Goal: Transaction & Acquisition: Download file/media

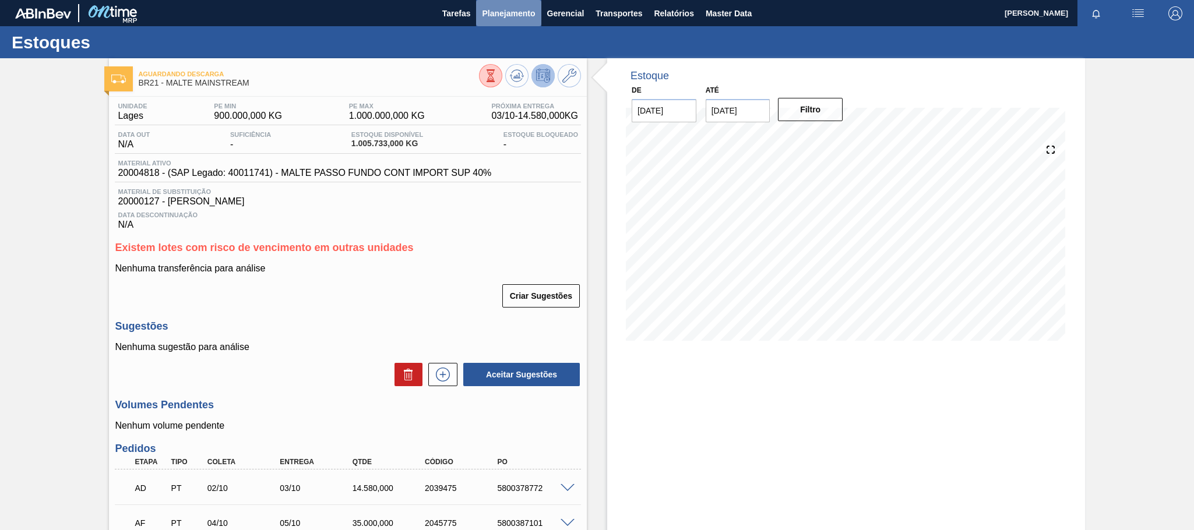
click at [526, 7] on span "Planejamento" at bounding box center [508, 13] width 53 height 14
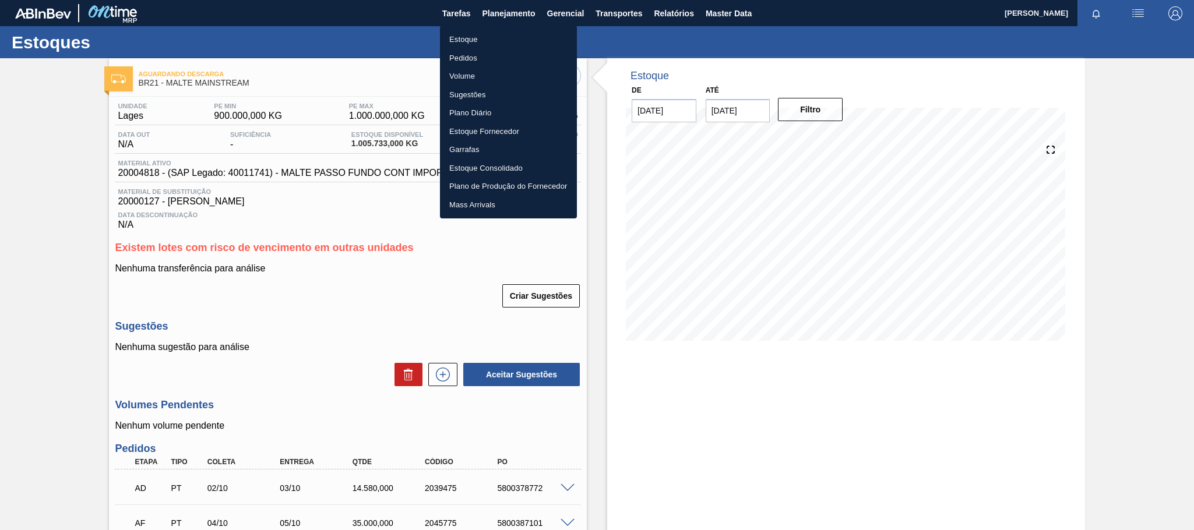
click at [477, 33] on li "Estoque" at bounding box center [508, 39] width 137 height 19
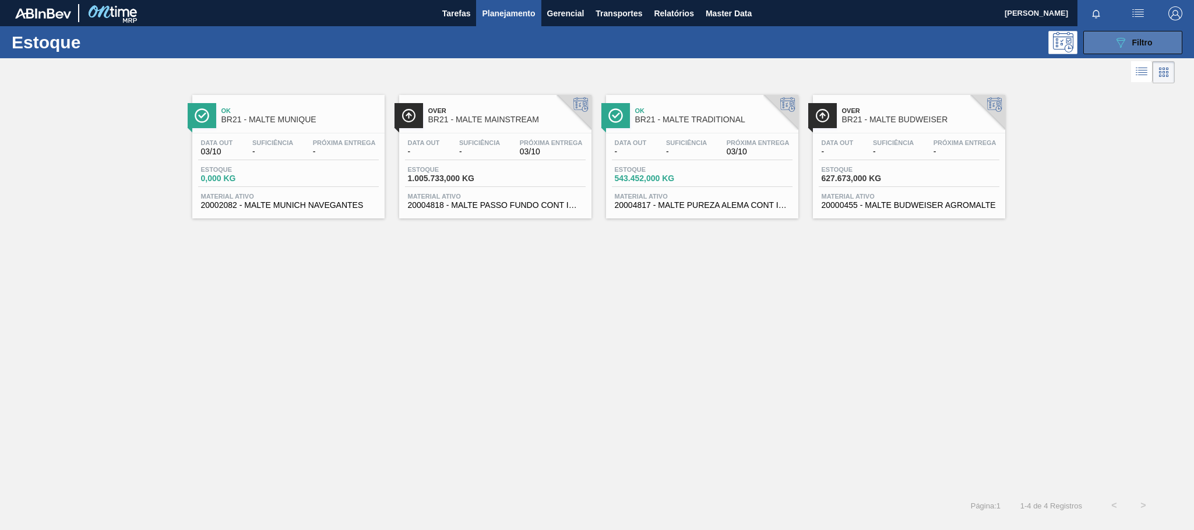
click at [1105, 45] on button "089F7B8B-B2A5-4AFE-B5C0-19BA573D28AC Filtro" at bounding box center [1132, 42] width 99 height 23
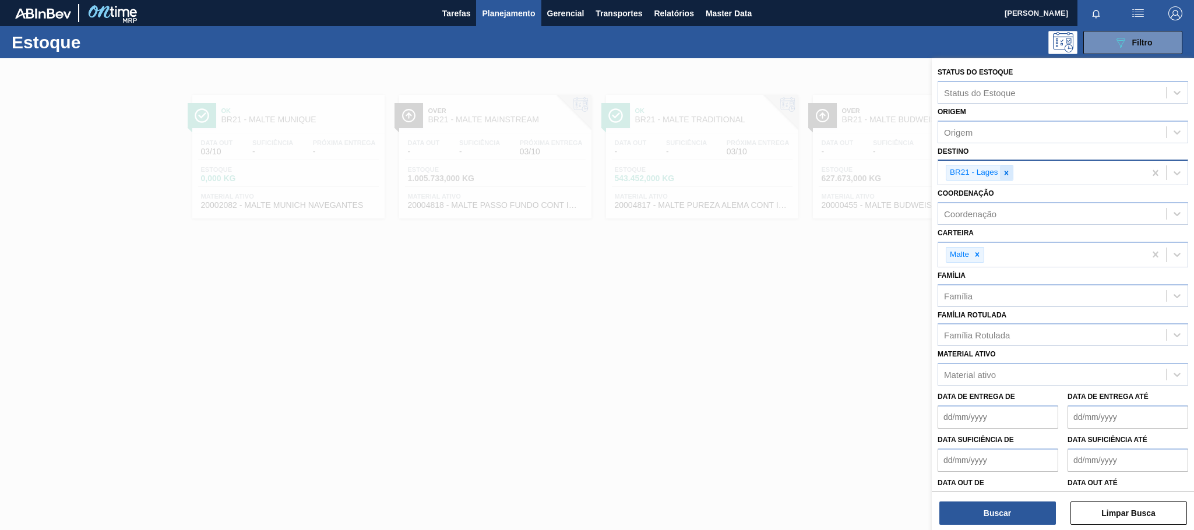
click at [1008, 174] on icon at bounding box center [1006, 173] width 8 height 8
type input "teresi"
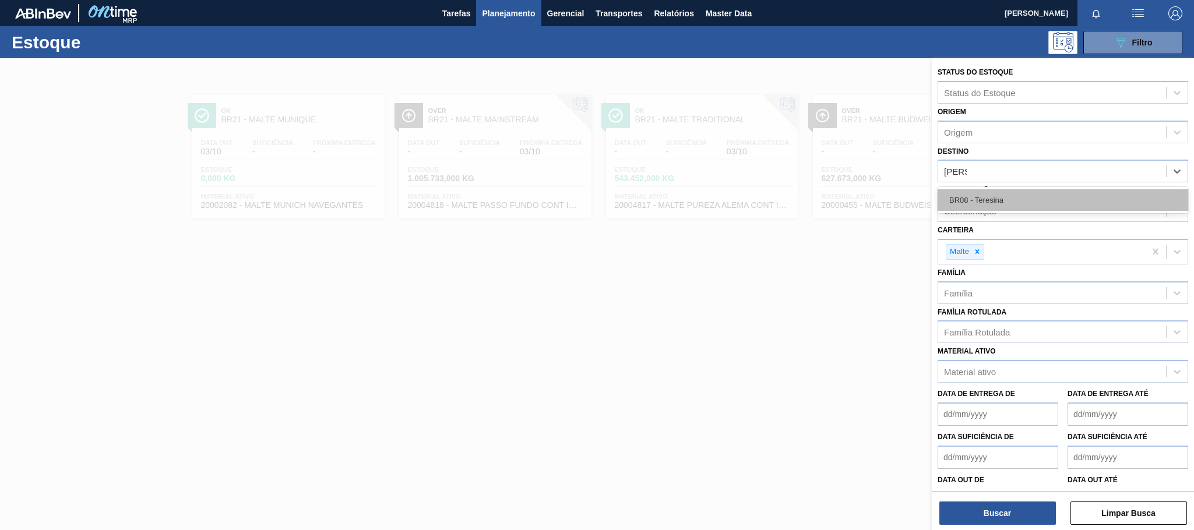
click at [975, 201] on div "BR08 - Teresina" at bounding box center [1062, 200] width 251 height 22
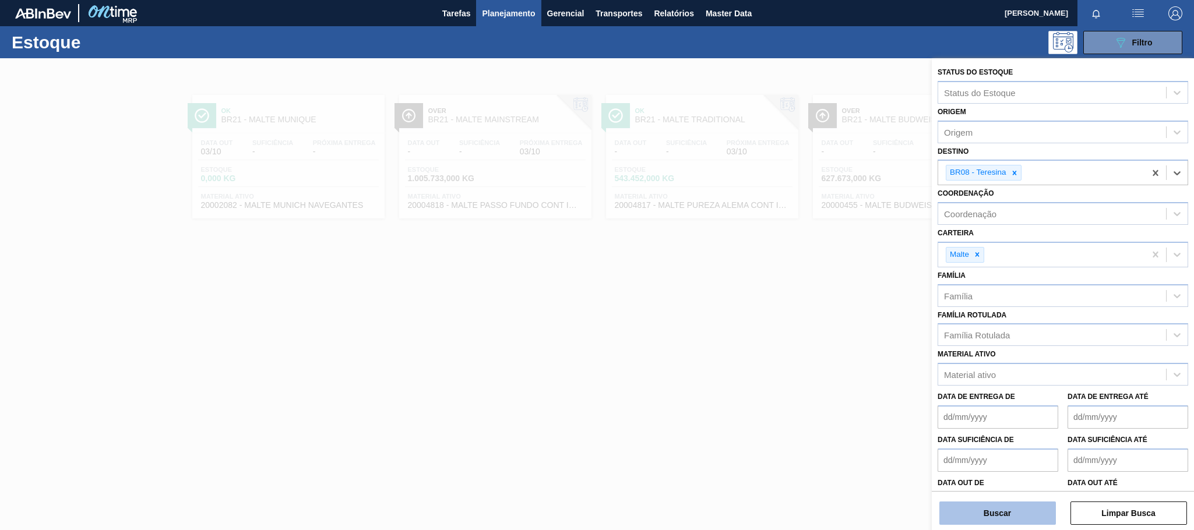
click at [1010, 505] on button "Buscar" at bounding box center [997, 513] width 117 height 23
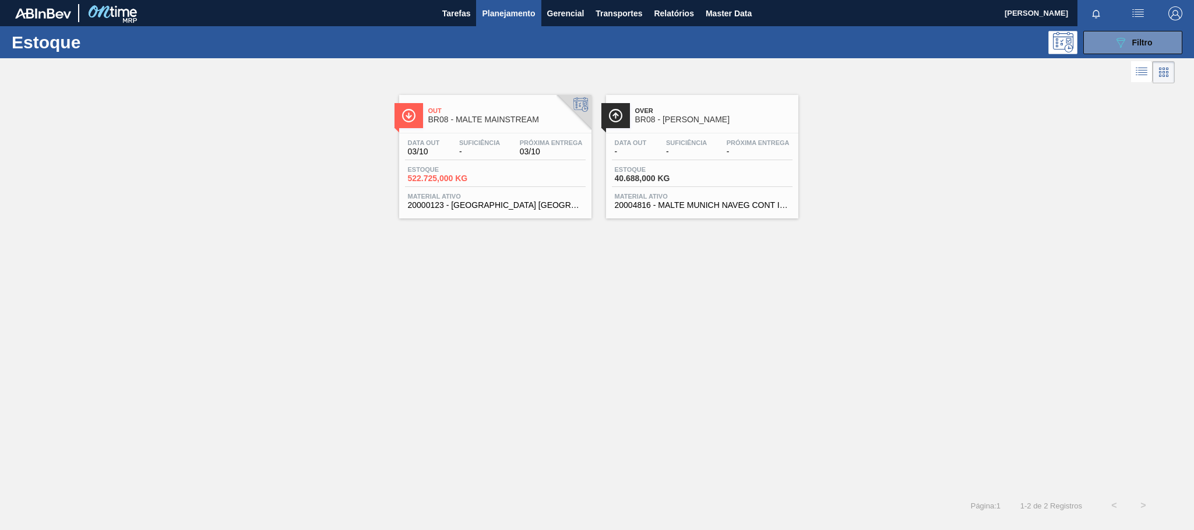
click at [488, 122] on span "BR08 - MALTE MAINSTREAM" at bounding box center [506, 119] width 157 height 9
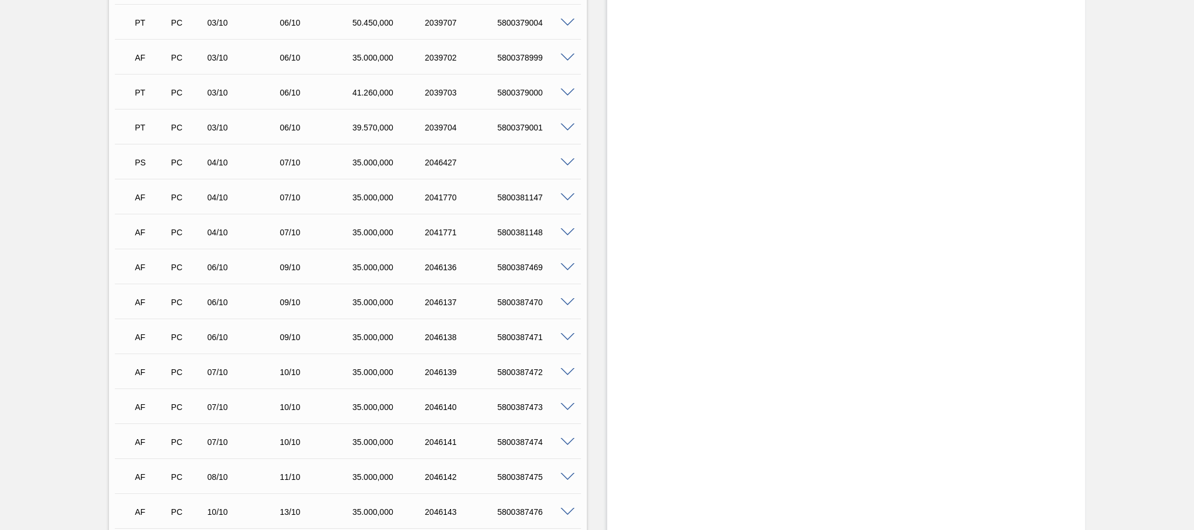
scroll to position [607, 0]
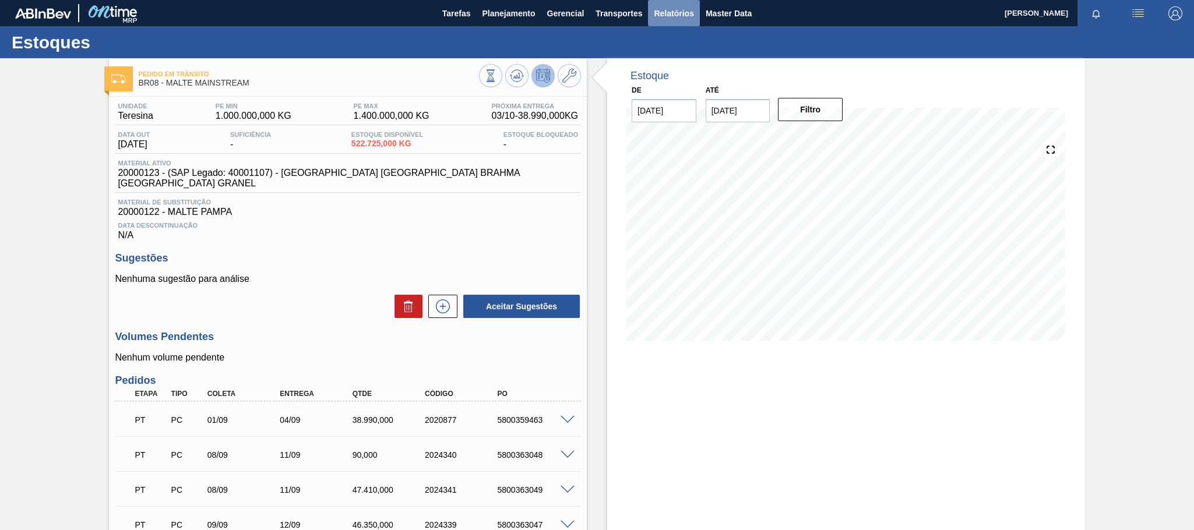
click at [685, 12] on span "Relatórios" at bounding box center [674, 13] width 40 height 14
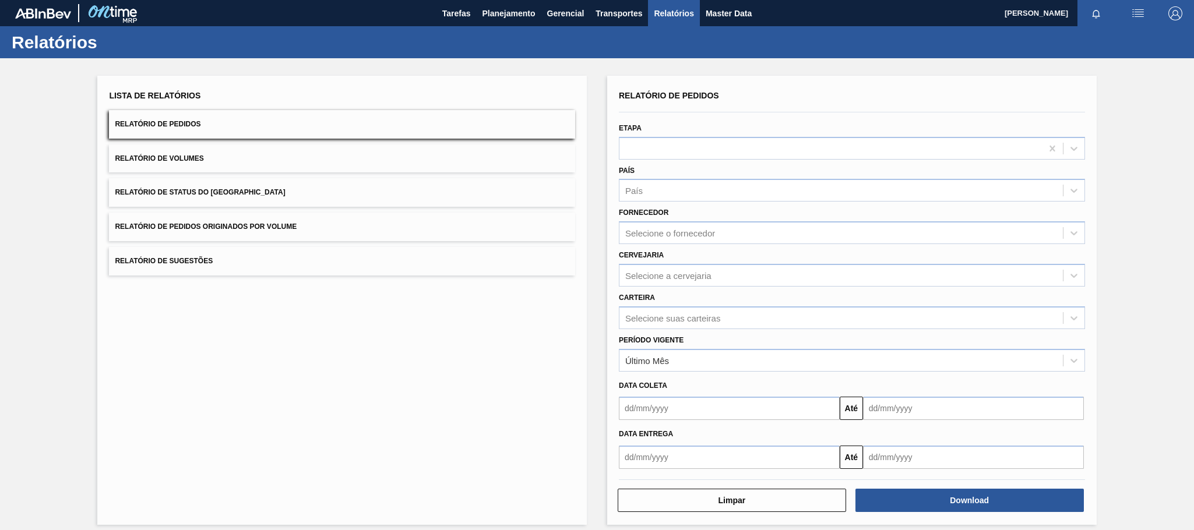
click at [231, 229] on span "Relatório de Pedidos Originados por Volume" at bounding box center [206, 227] width 182 height 8
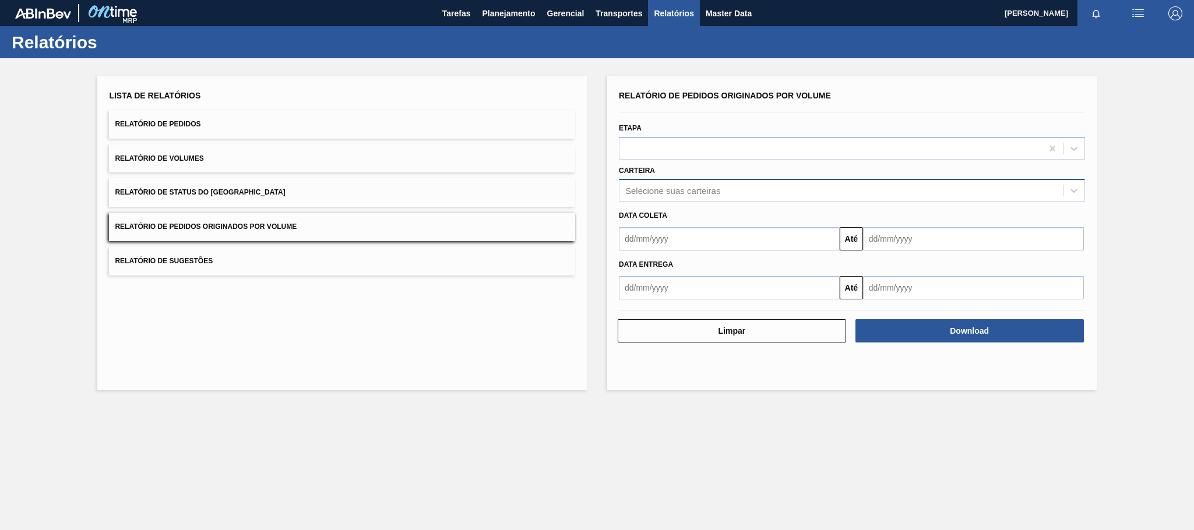
click at [668, 194] on div "Selecione suas carteiras" at bounding box center [672, 191] width 95 height 10
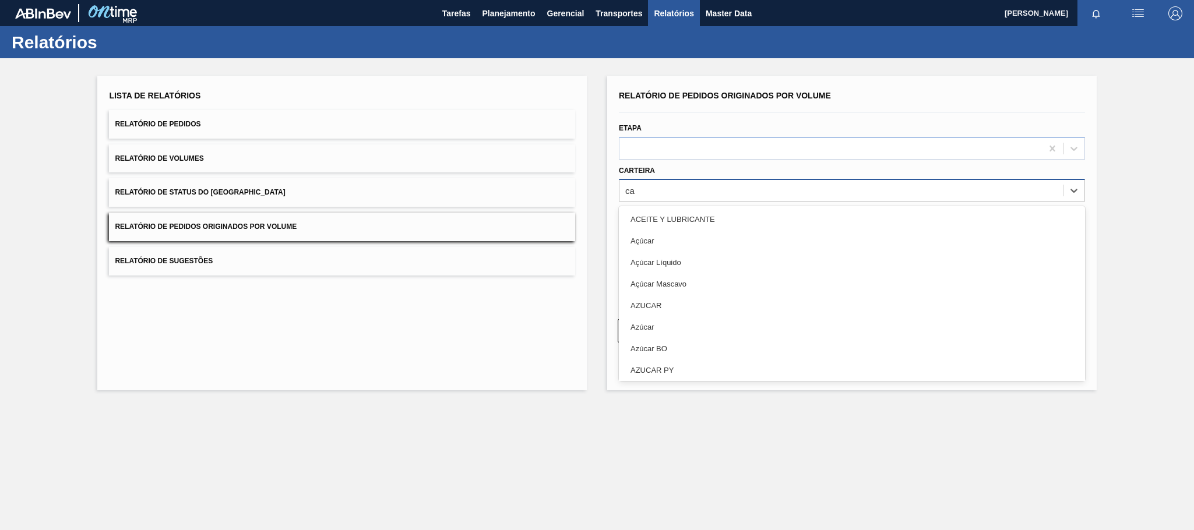
type input "c"
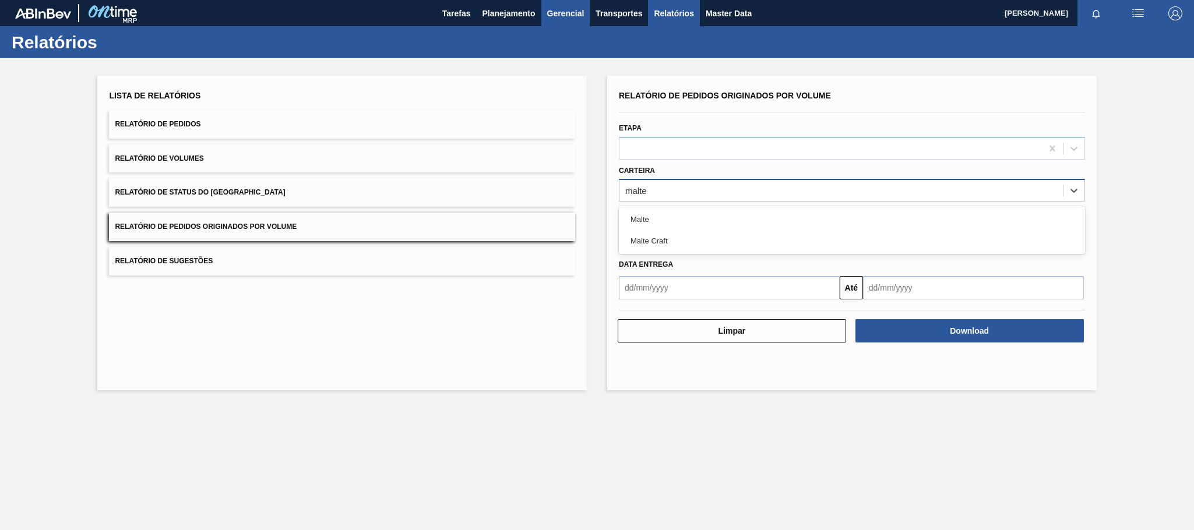
type input "malte"
click at [503, 14] on span "Planejamento" at bounding box center [508, 13] width 53 height 14
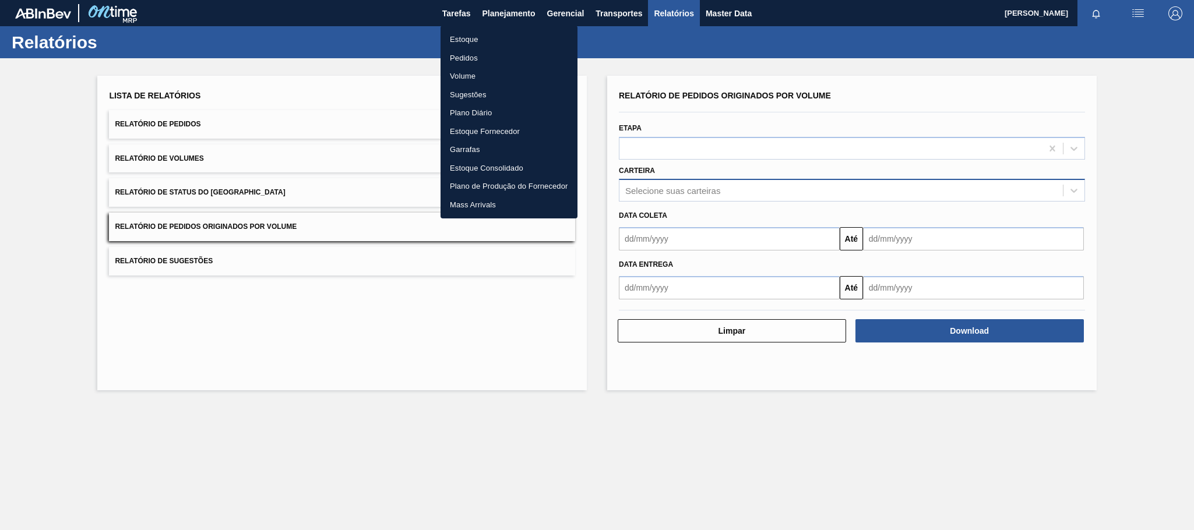
click at [468, 38] on li "Estoque" at bounding box center [508, 39] width 137 height 19
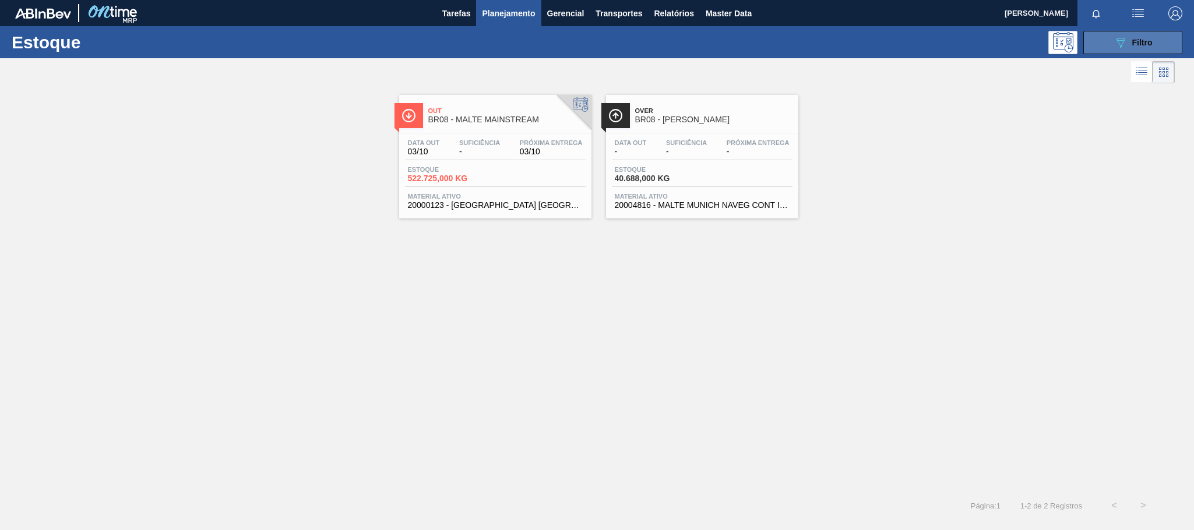
click at [1127, 37] on div "089F7B8B-B2A5-4AFE-B5C0-19BA573D28AC Filtro" at bounding box center [1132, 43] width 39 height 14
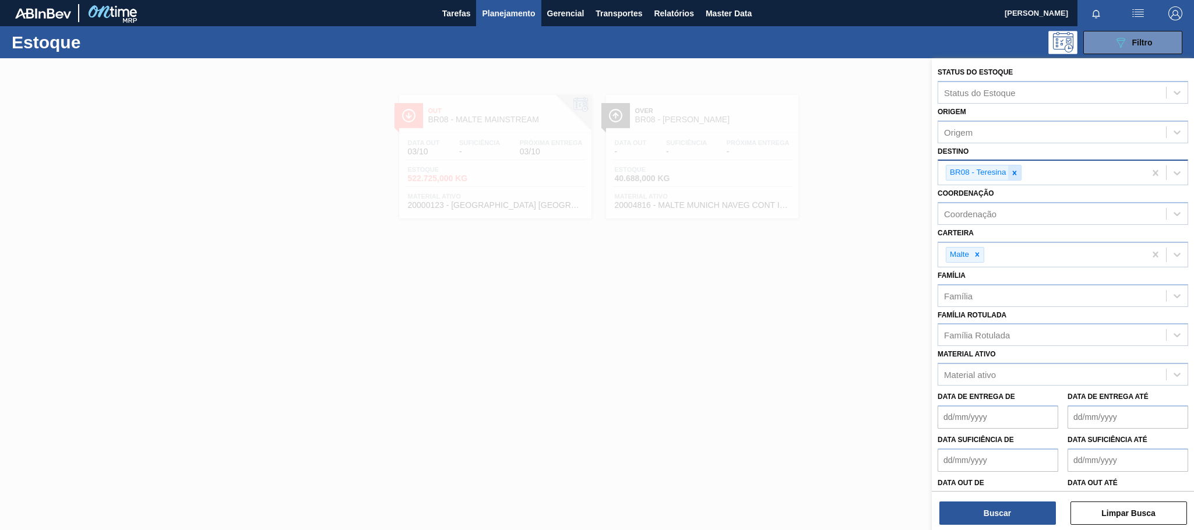
click at [1015, 171] on icon at bounding box center [1014, 173] width 4 height 4
type input "lages"
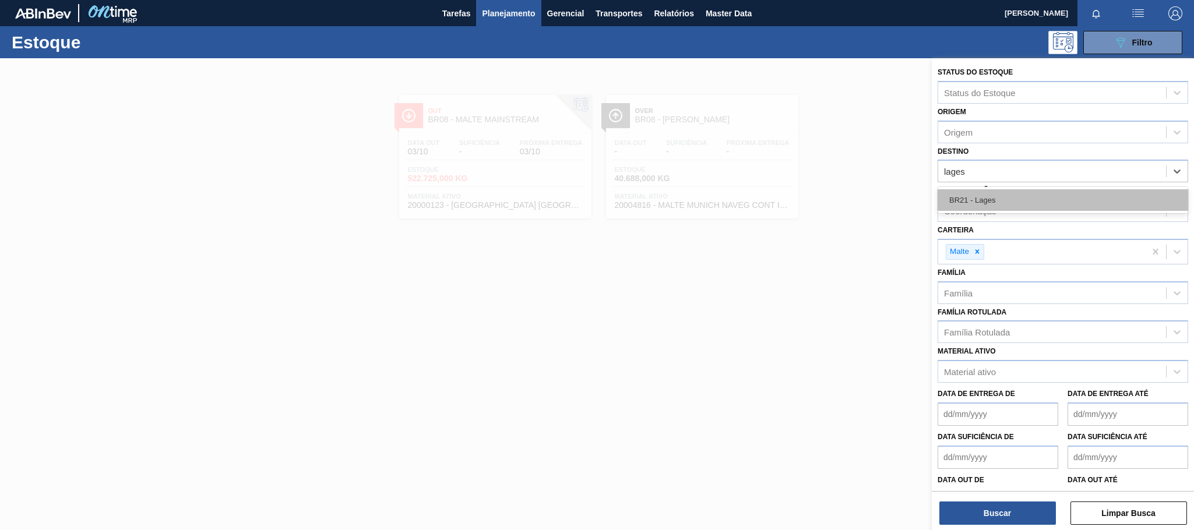
click at [991, 197] on div "BR21 - Lages" at bounding box center [1062, 200] width 251 height 22
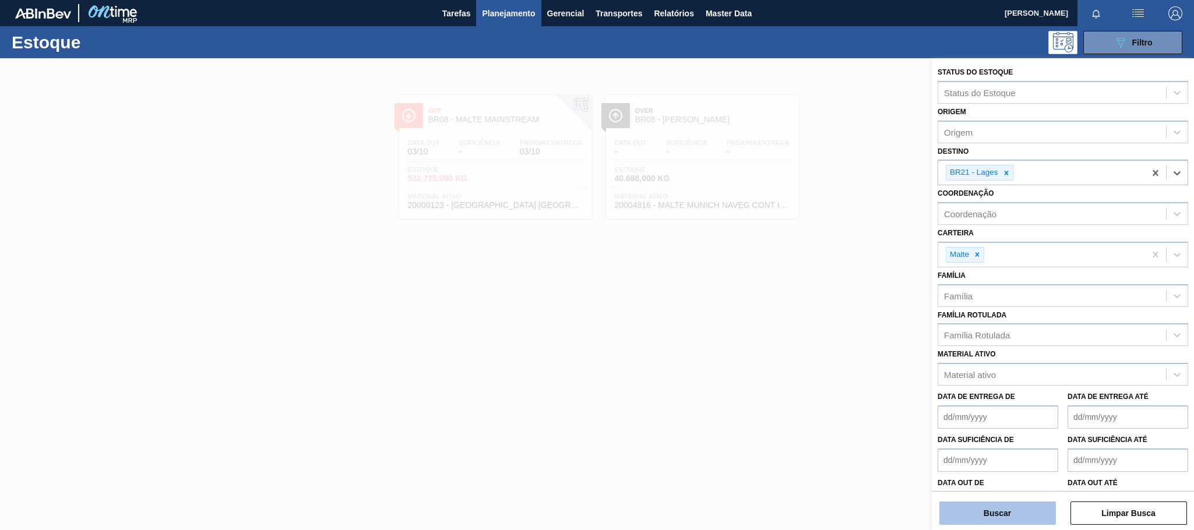
click at [1028, 518] on button "Buscar" at bounding box center [997, 513] width 117 height 23
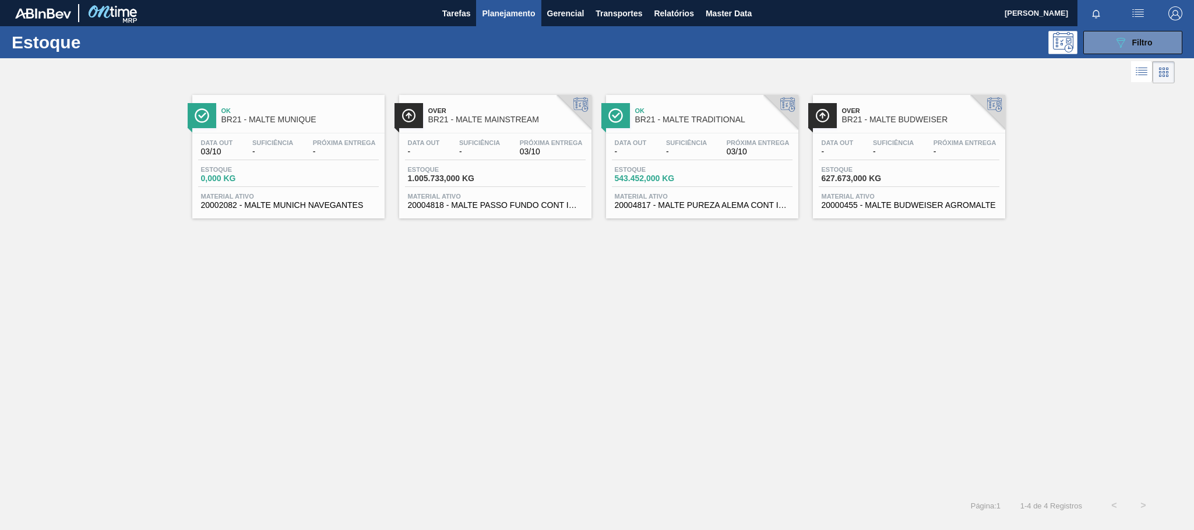
click at [488, 130] on div "Over BR21 - MALTE MAINSTREAM Data out - Suficiência - Próxima Entrega 03/10 Est…" at bounding box center [495, 157] width 192 height 124
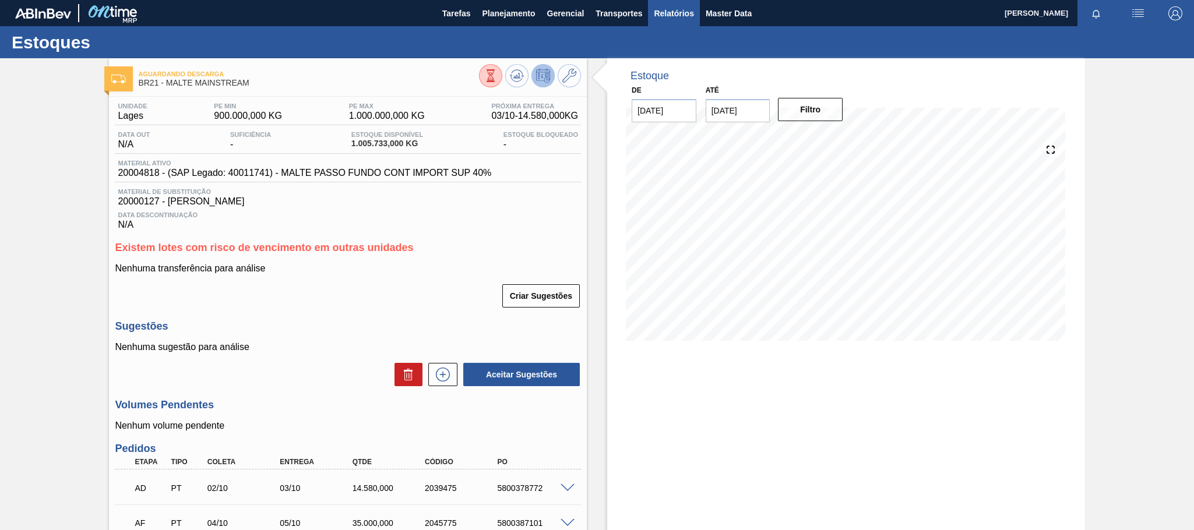
click at [659, 9] on span "Relatórios" at bounding box center [674, 13] width 40 height 14
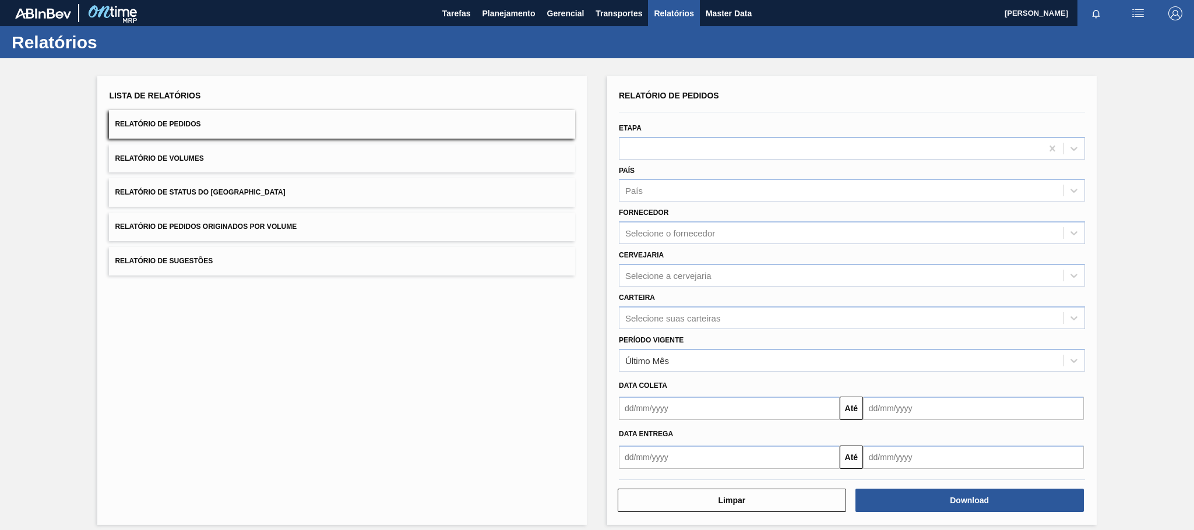
click at [248, 219] on button "Relatório de Pedidos Originados por Volume" at bounding box center [342, 227] width 466 height 29
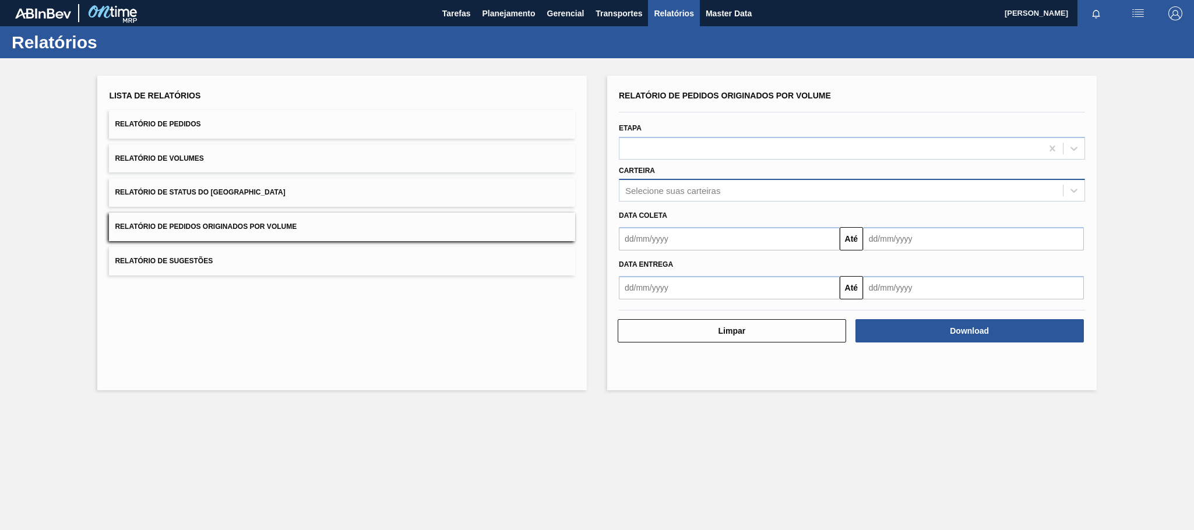
click at [682, 193] on div "Selecione suas carteiras" at bounding box center [672, 191] width 95 height 10
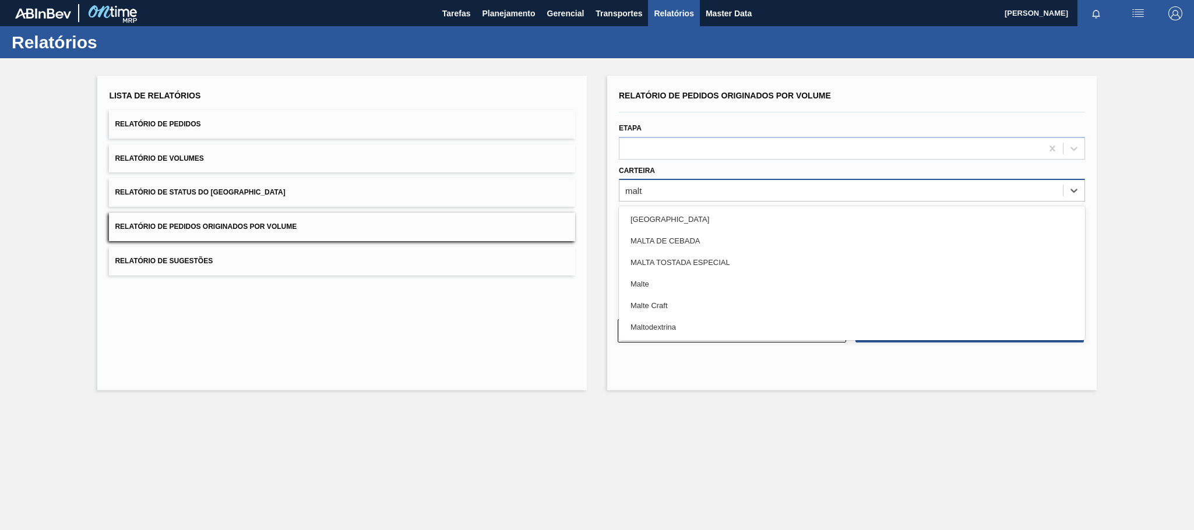
type input "malte"
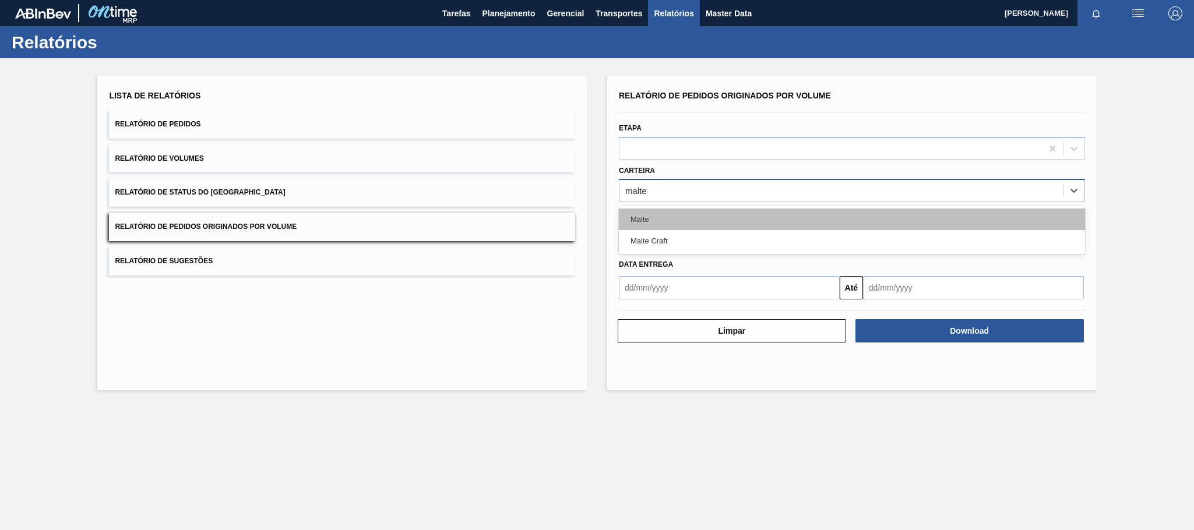
click at [645, 218] on div "Malte" at bounding box center [852, 220] width 466 height 22
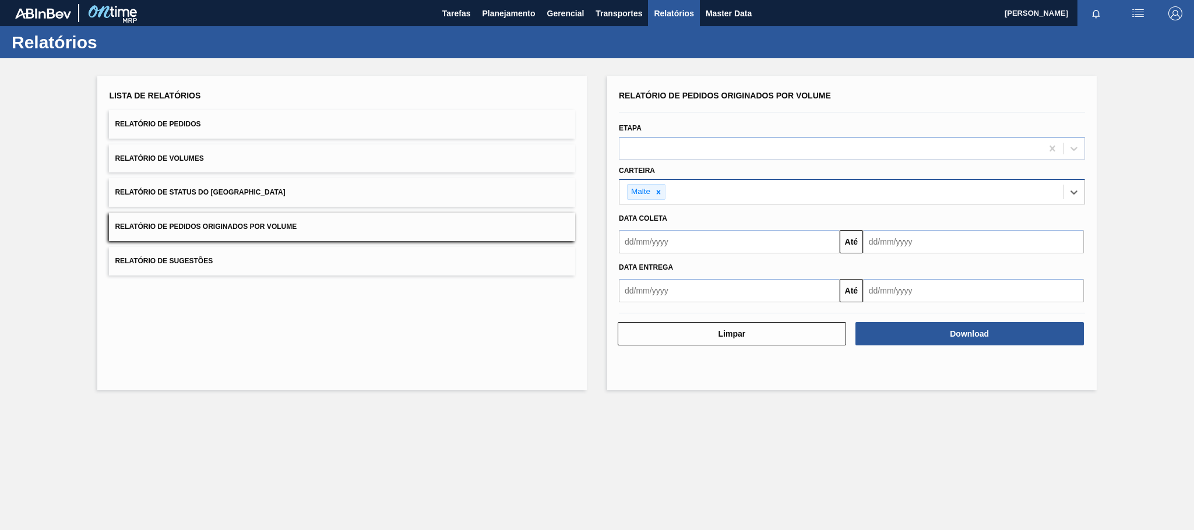
click at [662, 238] on input "text" at bounding box center [729, 241] width 221 height 23
type input "[DATE]"
click at [687, 306] on div "1" at bounding box center [689, 307] width 16 height 16
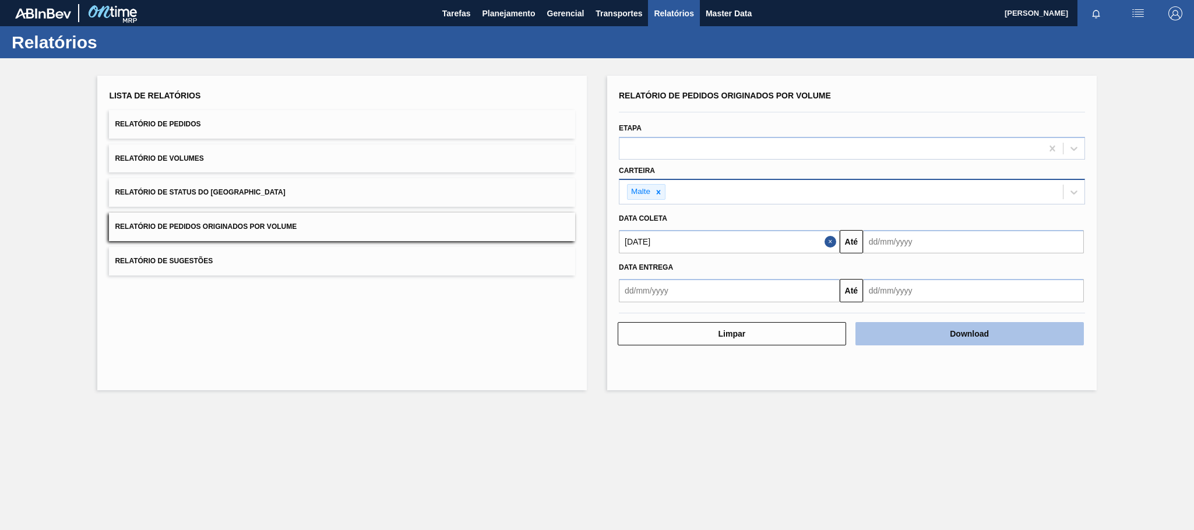
click at [929, 329] on button "Download" at bounding box center [969, 333] width 228 height 23
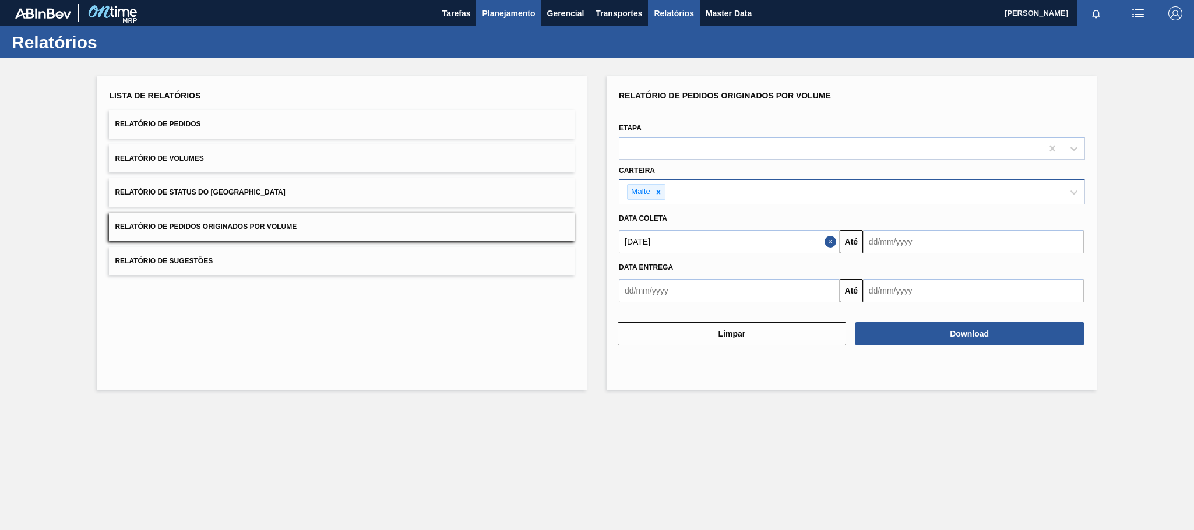
click at [509, 18] on span "Planejamento" at bounding box center [508, 13] width 53 height 14
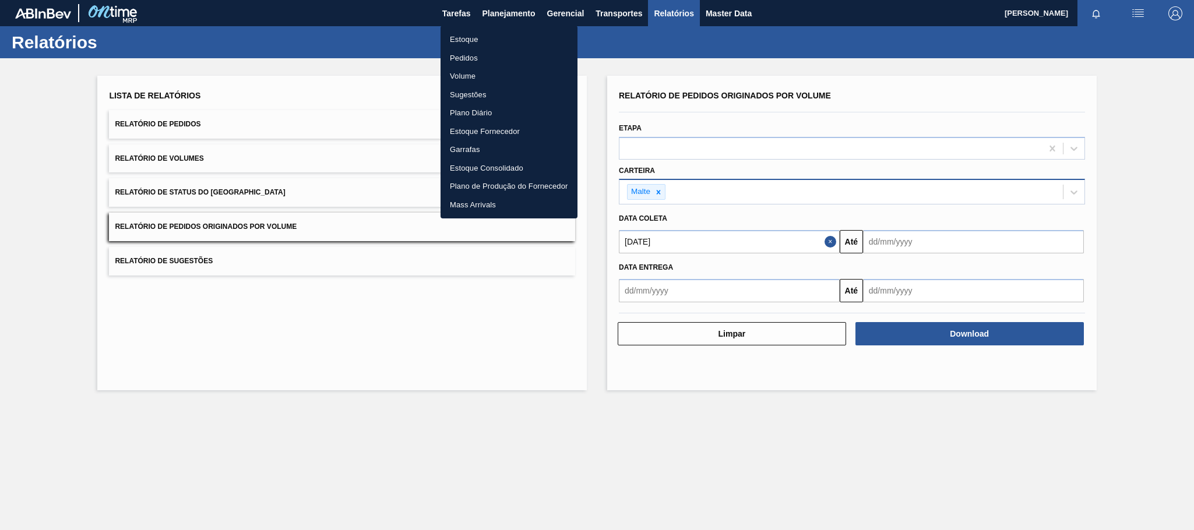
click at [469, 38] on li "Estoque" at bounding box center [508, 39] width 137 height 19
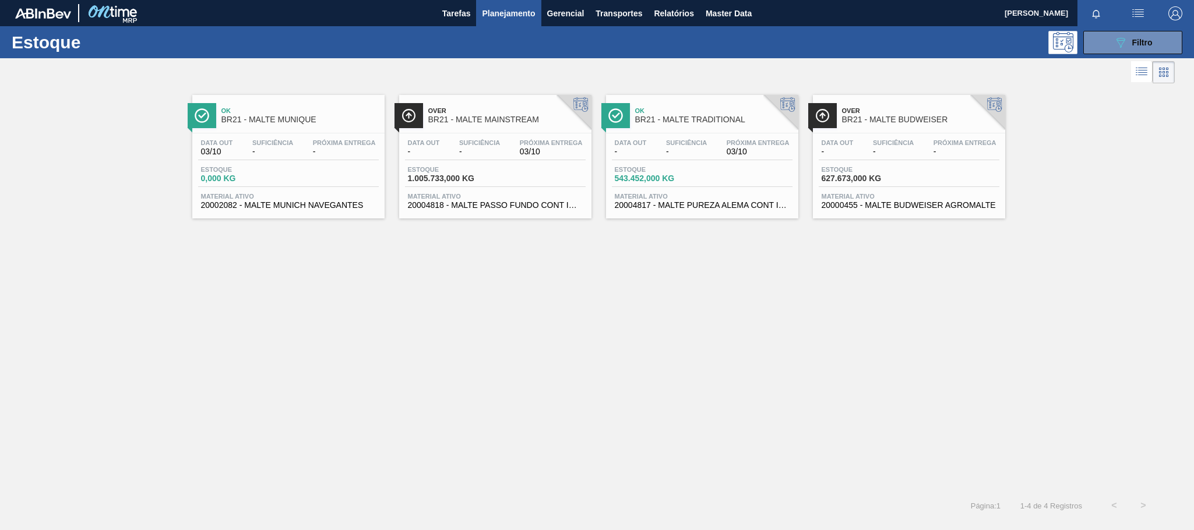
click at [478, 121] on span "BR21 - MALTE MAINSTREAM" at bounding box center [506, 119] width 157 height 9
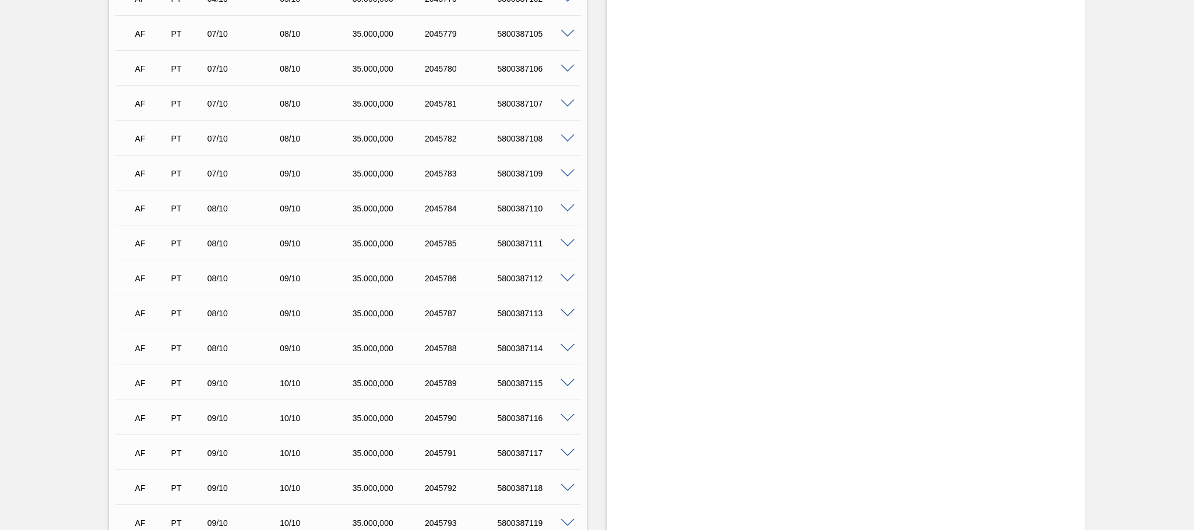
scroll to position [437, 0]
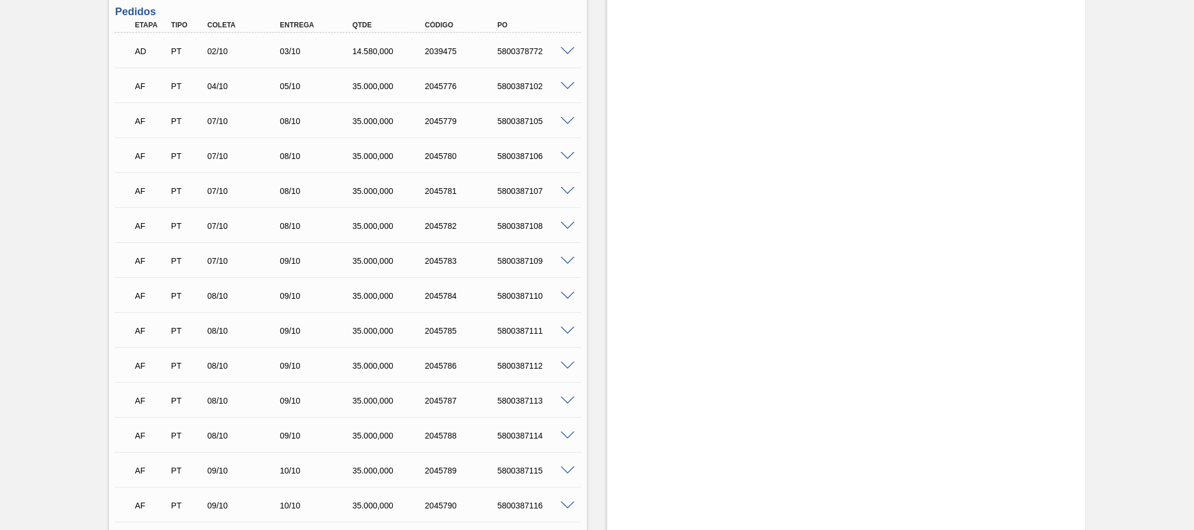
click at [245, 91] on div "04/10" at bounding box center [245, 86] width 82 height 9
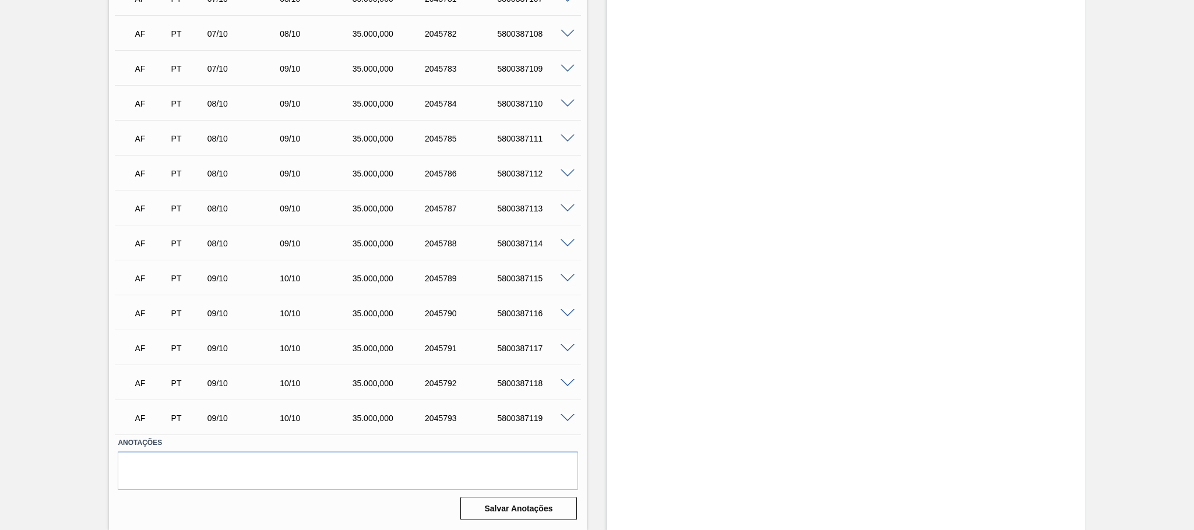
scroll to position [0, 0]
